Goal: Check status

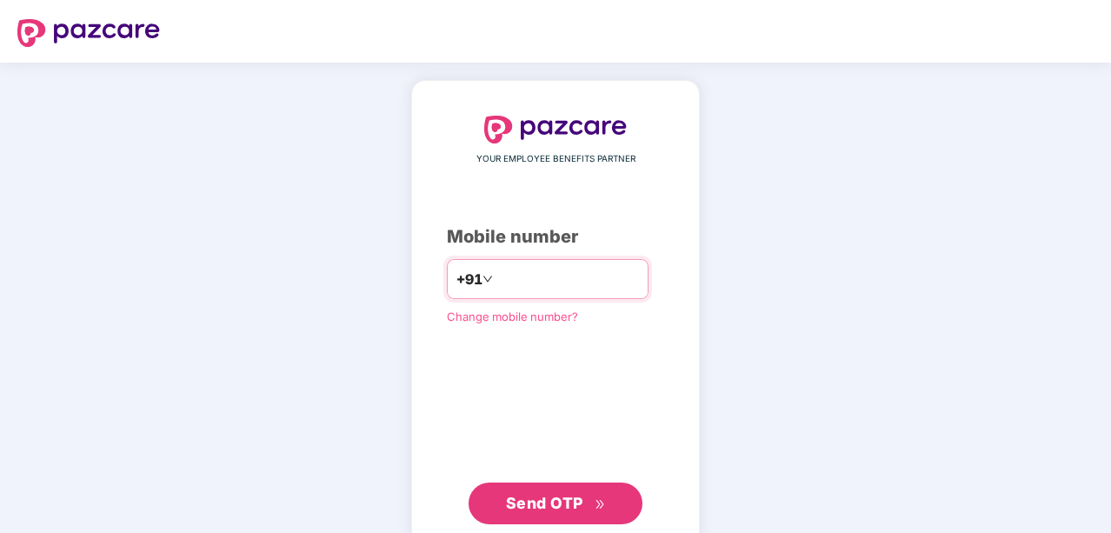
type input "**********"
click at [586, 499] on span "Send OTP" at bounding box center [556, 503] width 100 height 24
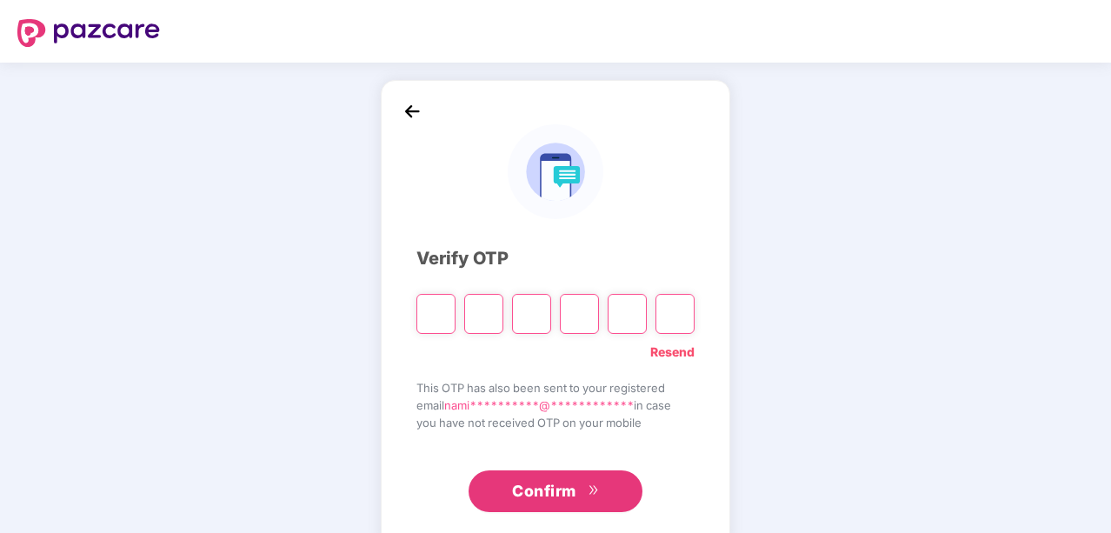
type input "*"
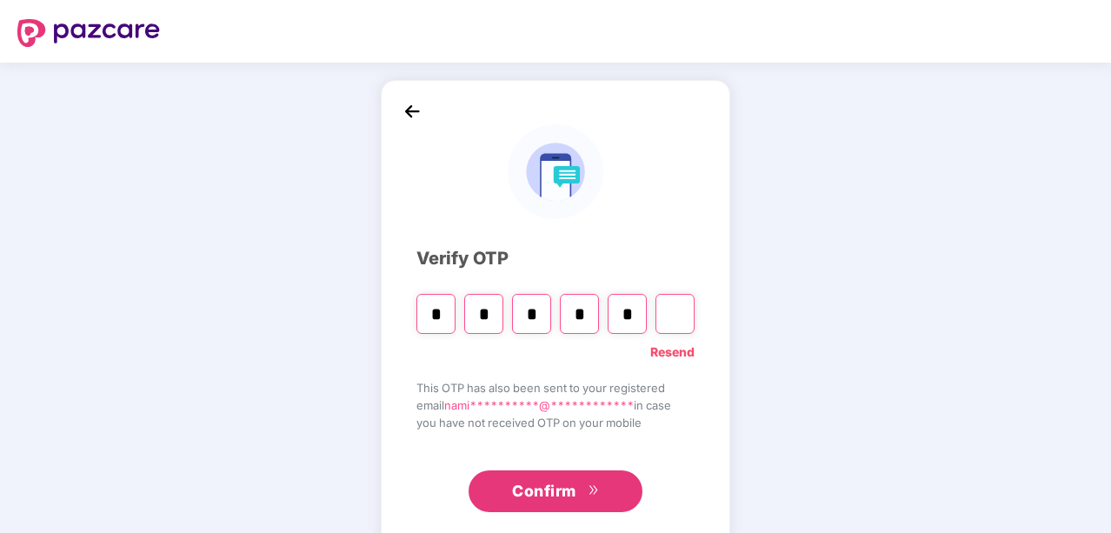
type input "*"
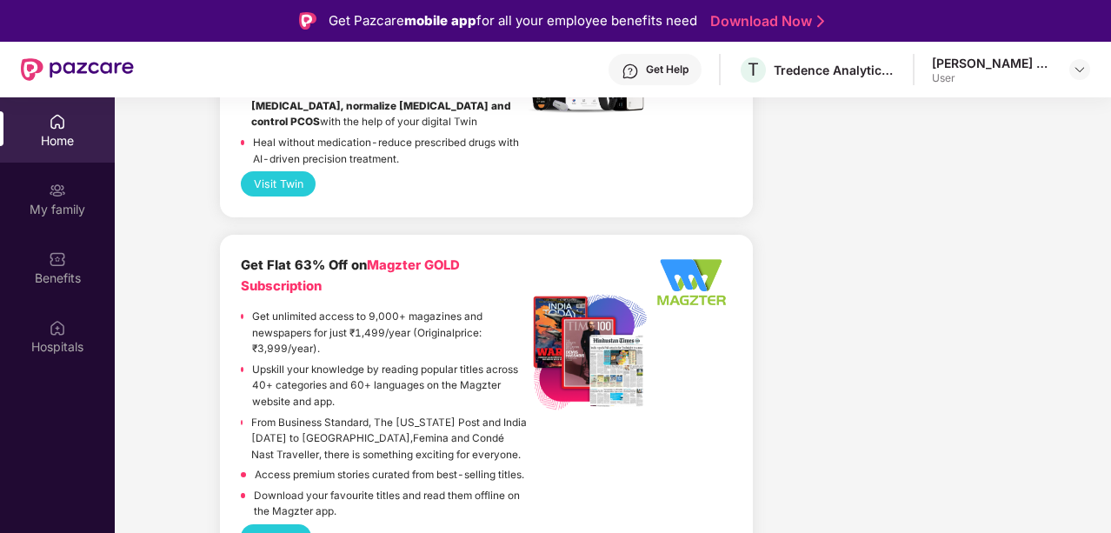
scroll to position [4354, 0]
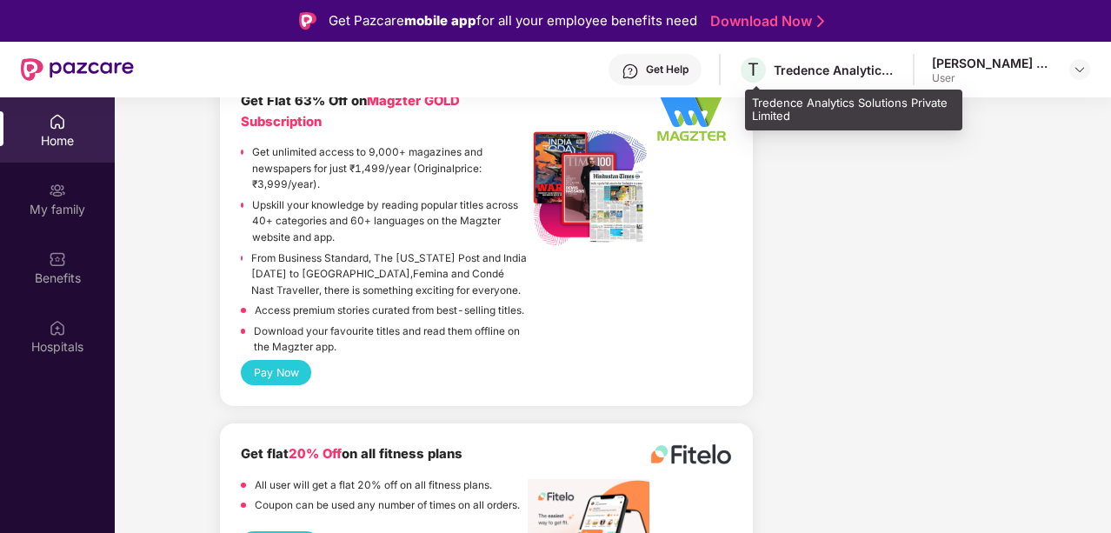
click at [824, 64] on div "Tredence Analytics Solutions Private Limited" at bounding box center [835, 70] width 122 height 17
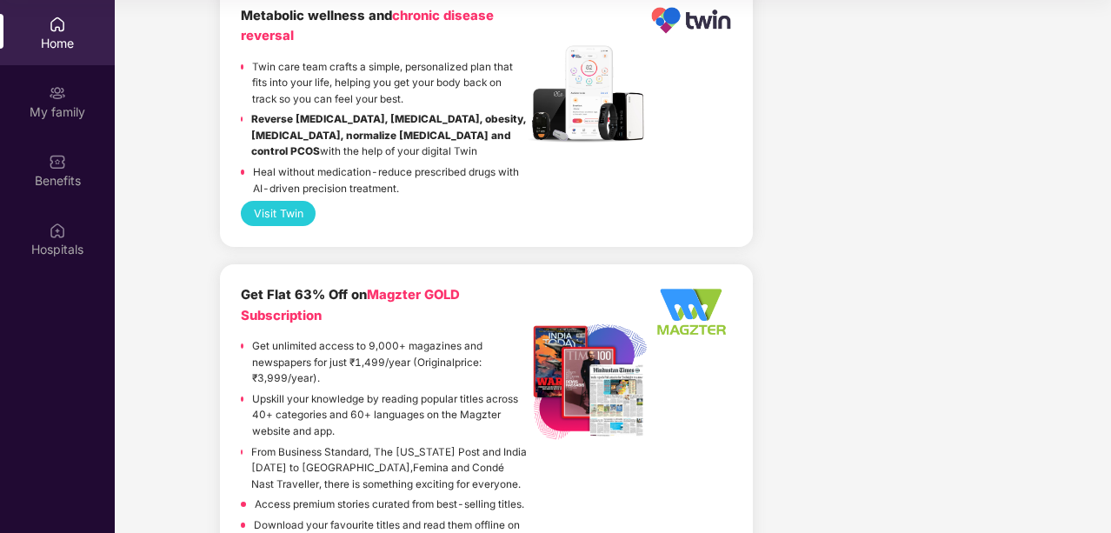
scroll to position [3919, 0]
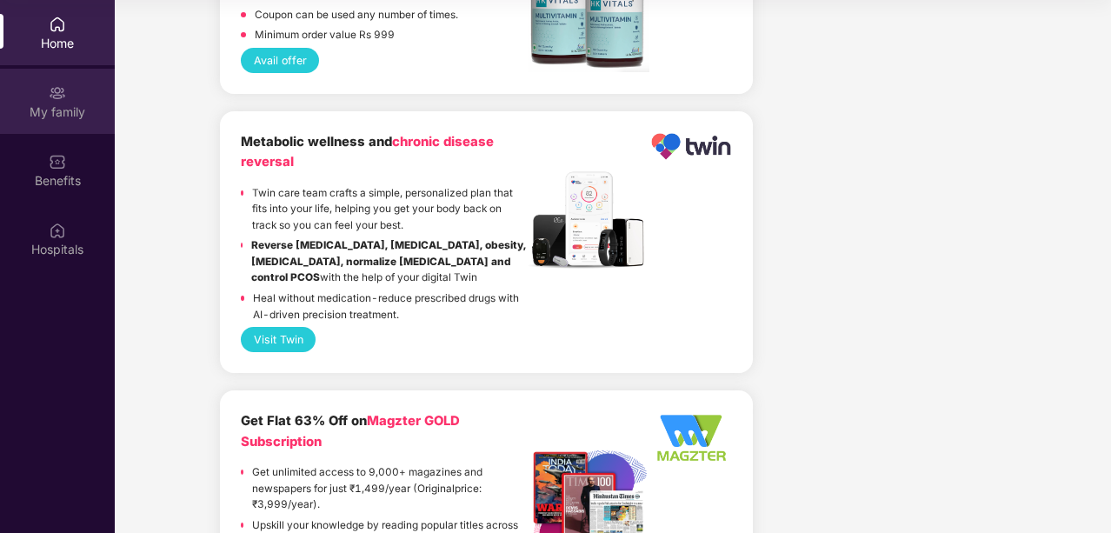
click at [56, 121] on div "My family" at bounding box center [57, 101] width 115 height 65
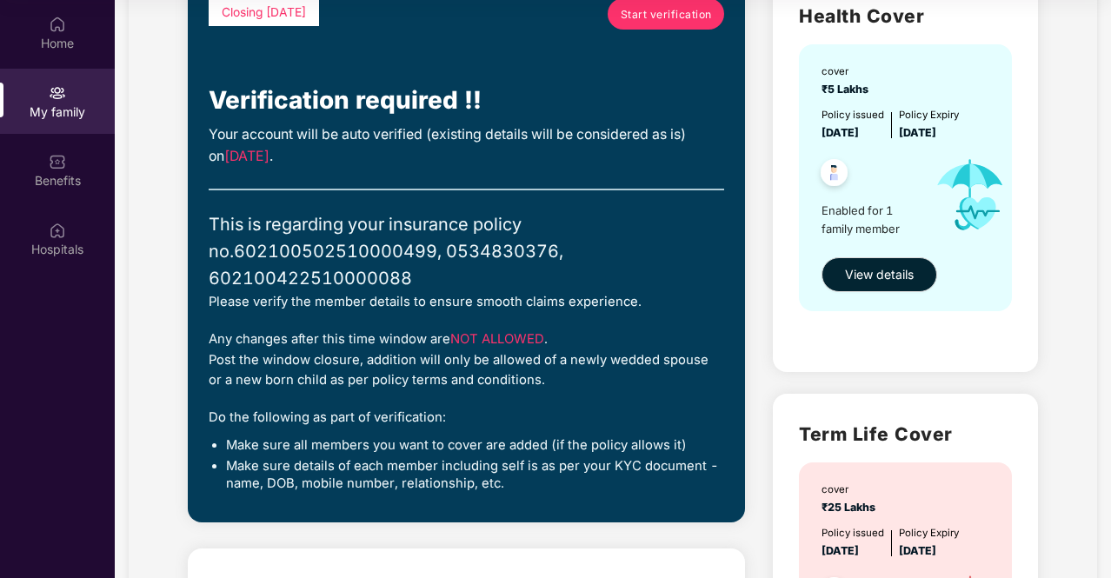
scroll to position [174, 0]
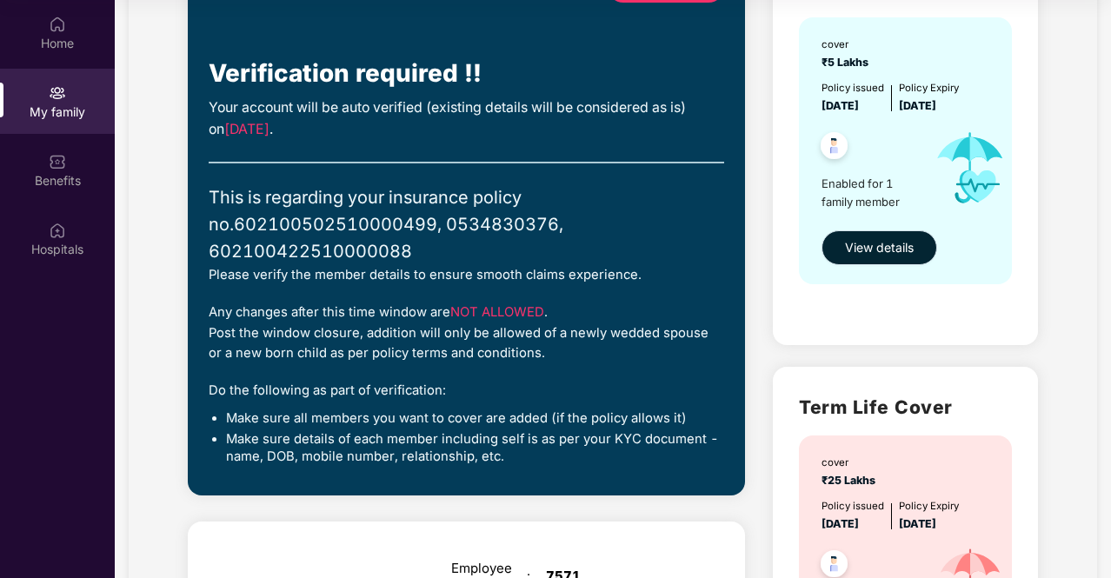
click at [892, 249] on span "View details" at bounding box center [879, 247] width 69 height 19
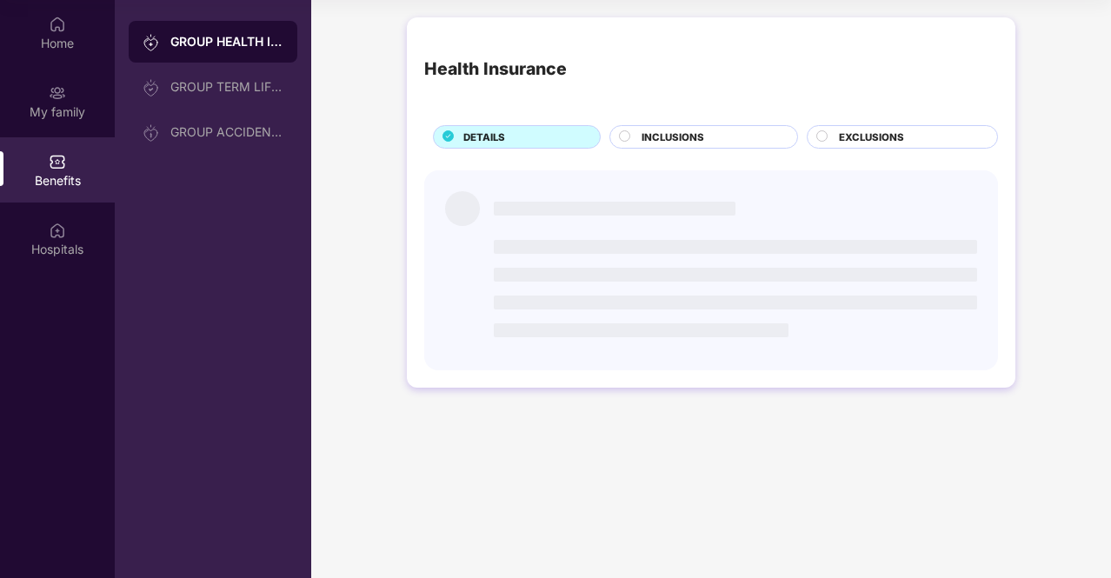
scroll to position [0, 0]
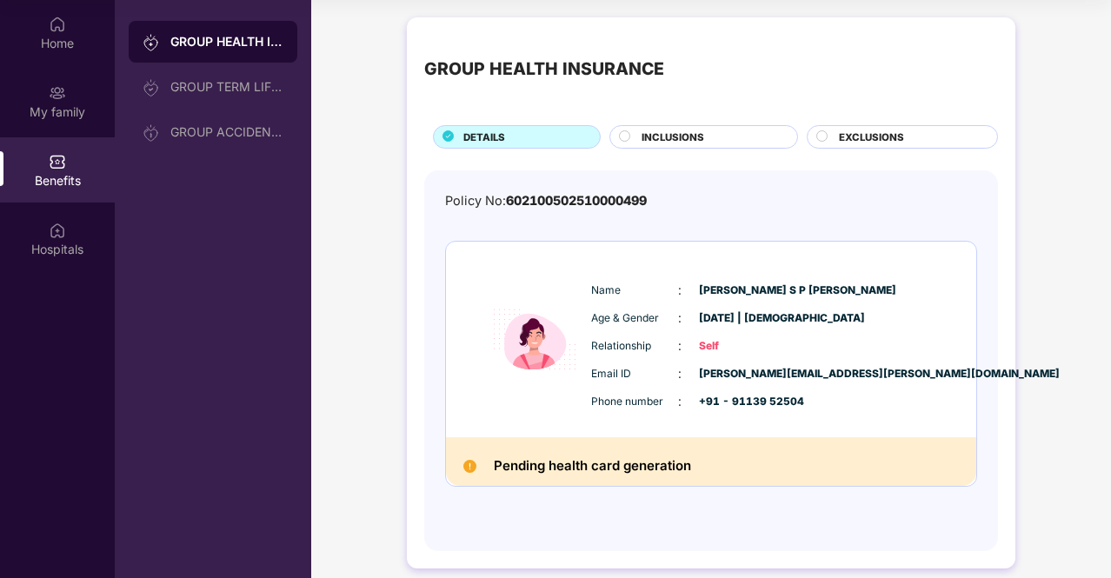
click at [555, 137] on div "DETAILS" at bounding box center [523, 139] width 136 height 18
click at [257, 47] on div "GROUP HEALTH INSURANCE" at bounding box center [226, 41] width 113 height 17
click at [259, 93] on div "GROUP TERM LIFE INSURANCE" at bounding box center [226, 87] width 113 height 14
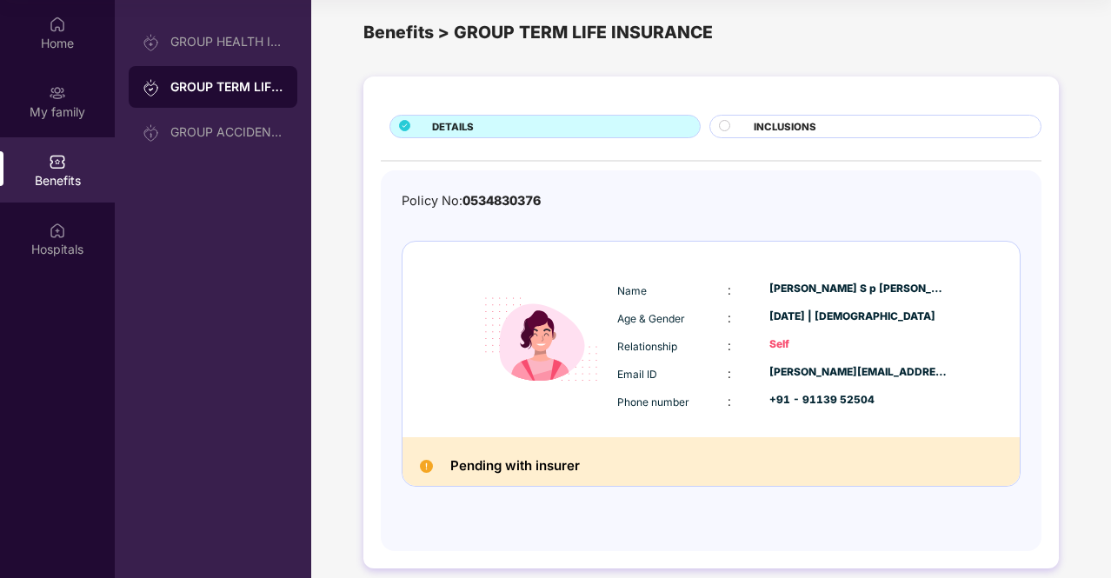
scroll to position [30, 0]
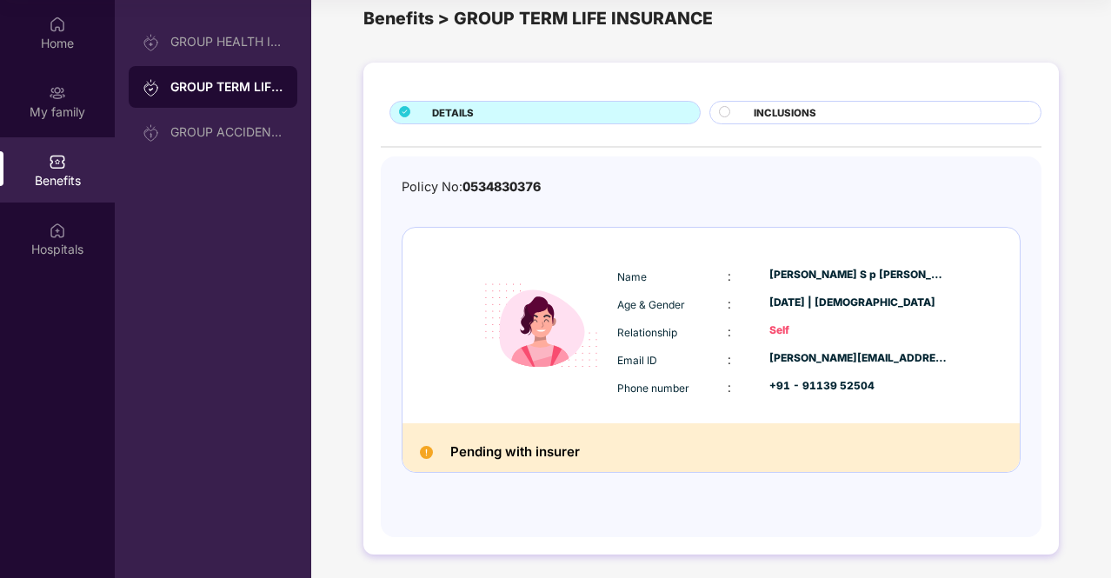
click at [588, 110] on div "DETAILS" at bounding box center [557, 114] width 268 height 18
click at [254, 126] on div "GROUP ACCIDENTAL INSURANCE" at bounding box center [226, 132] width 113 height 14
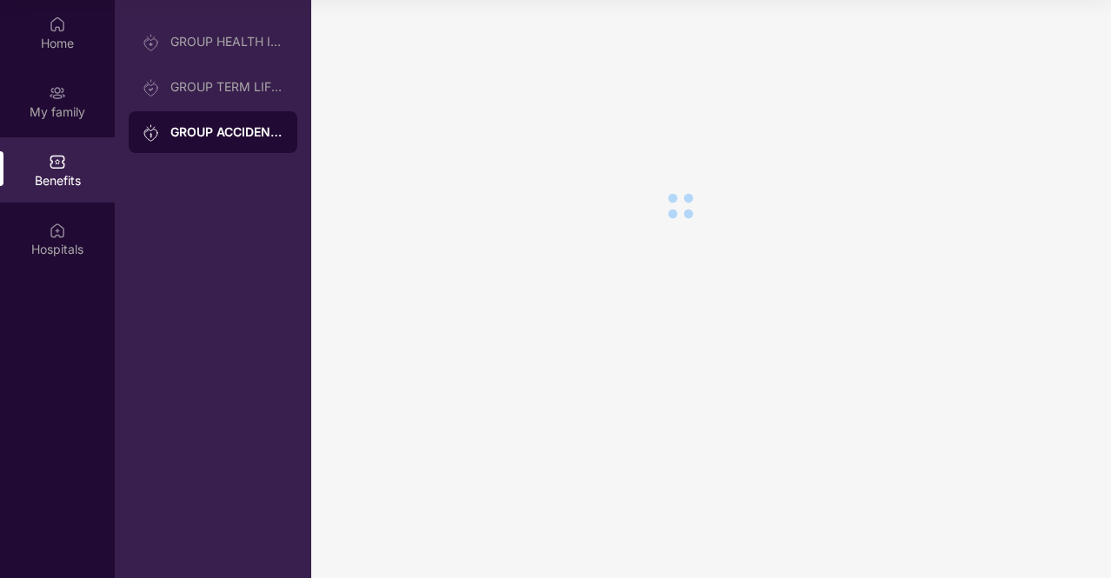
scroll to position [0, 0]
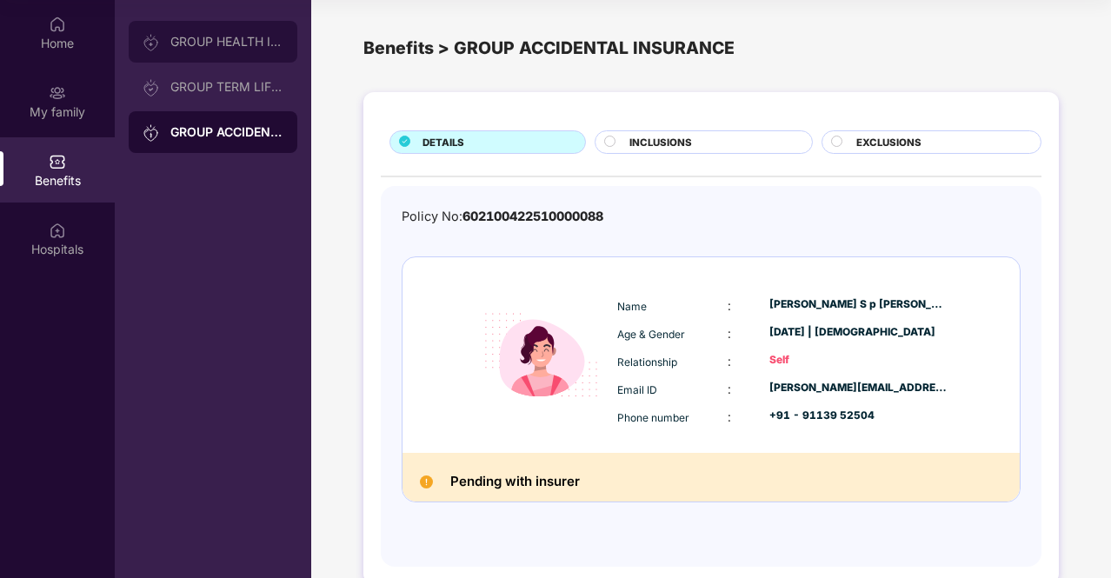
click at [252, 36] on div "GROUP HEALTH INSURANCE" at bounding box center [226, 42] width 113 height 14
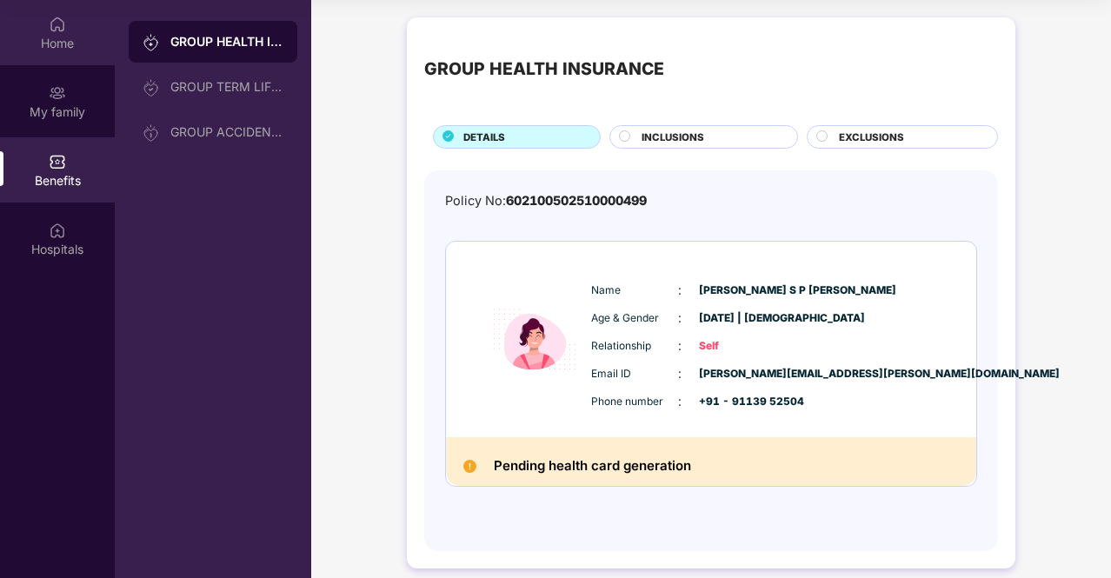
click at [40, 37] on div "Home" at bounding box center [57, 43] width 115 height 17
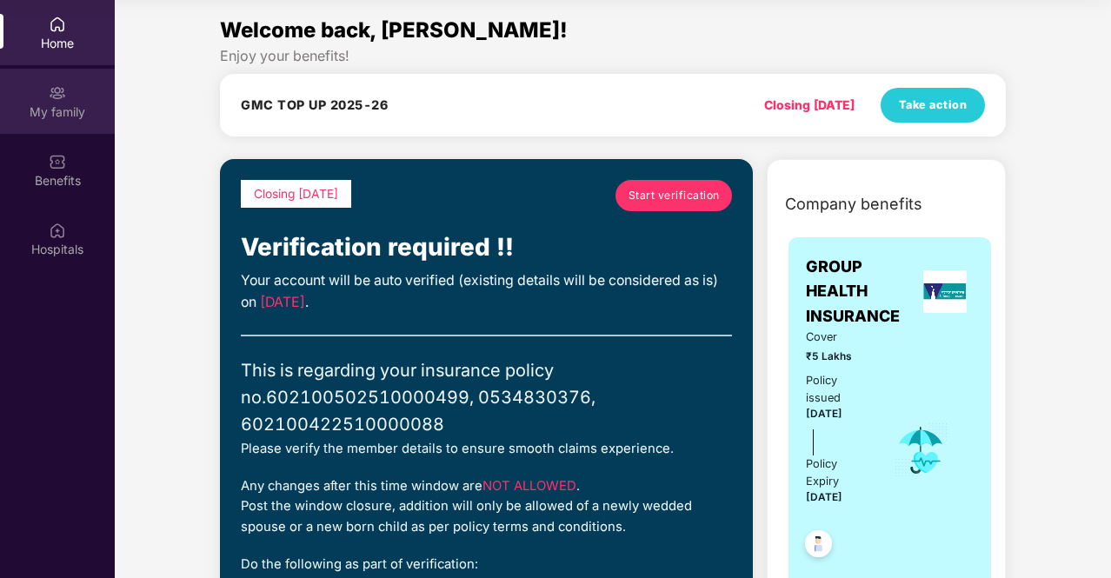
click at [54, 118] on div "My family" at bounding box center [57, 111] width 115 height 17
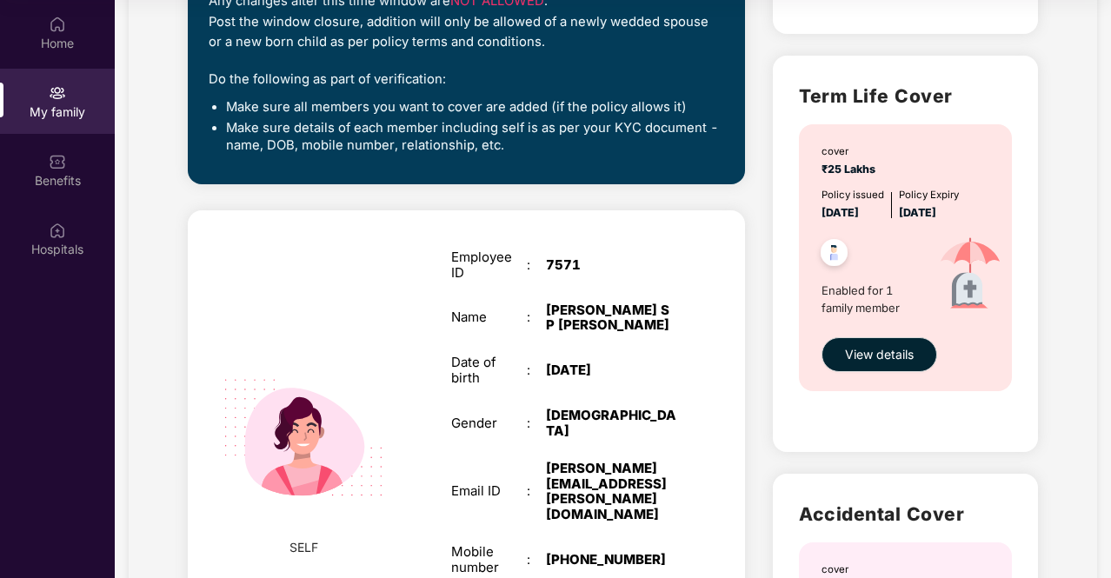
scroll to position [521, 0]
